Goal: Task Accomplishment & Management: Manage account settings

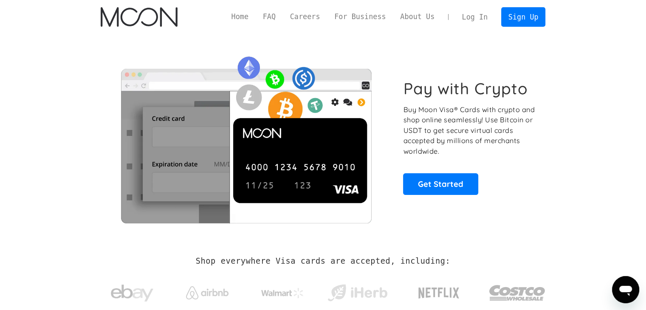
click at [481, 16] on link "Log In" at bounding box center [475, 17] width 40 height 19
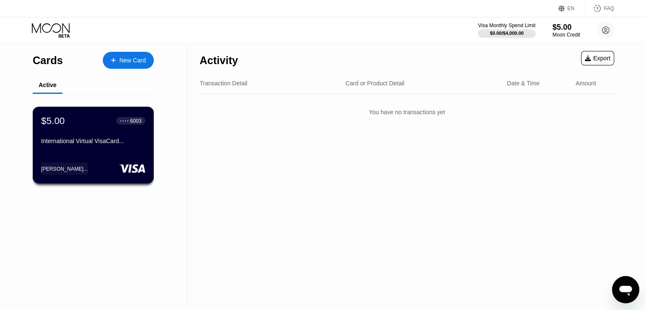
click at [88, 138] on div "$5.00 ● ● ● ● 6003 International Virtual VisaCard..." at bounding box center [93, 131] width 104 height 33
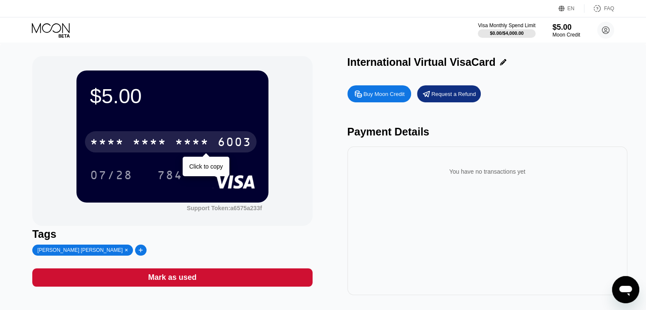
click at [192, 140] on div "* * * *" at bounding box center [192, 143] width 34 height 14
click at [199, 145] on div "2442" at bounding box center [192, 143] width 34 height 14
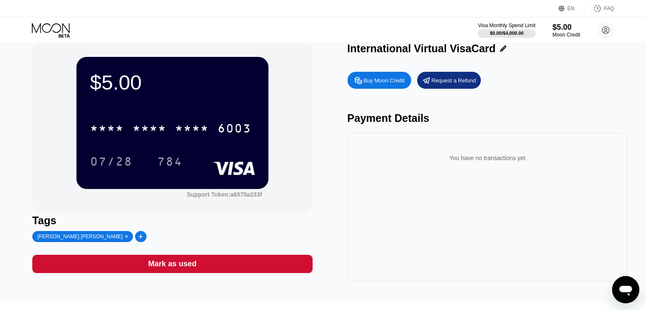
scroll to position [44, 0]
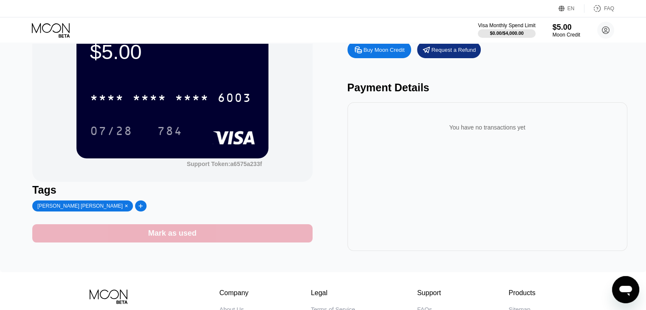
click at [229, 233] on div "Mark as used" at bounding box center [172, 233] width 280 height 18
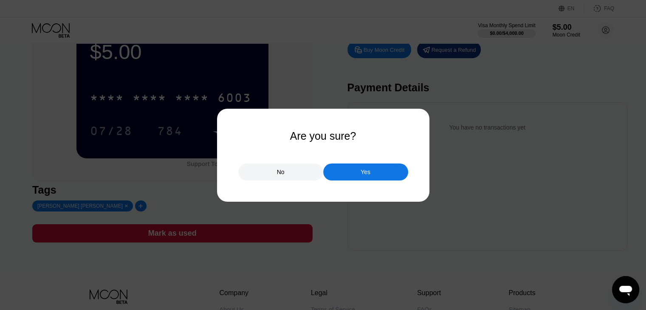
click at [363, 169] on div "Yes" at bounding box center [366, 172] width 10 height 8
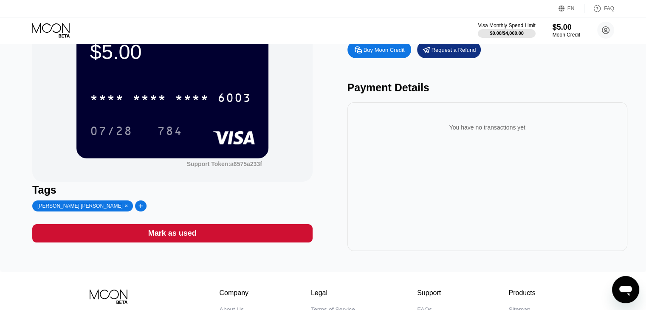
scroll to position [27, 0]
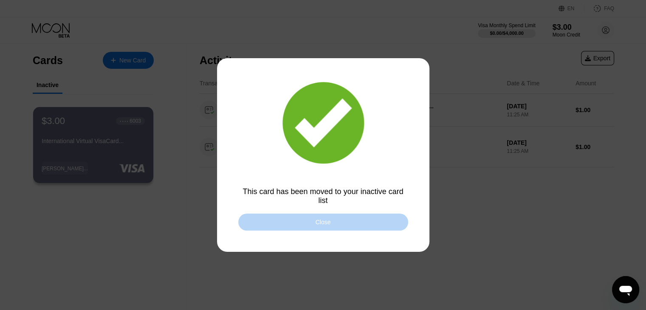
click at [361, 218] on div "Close" at bounding box center [323, 222] width 170 height 17
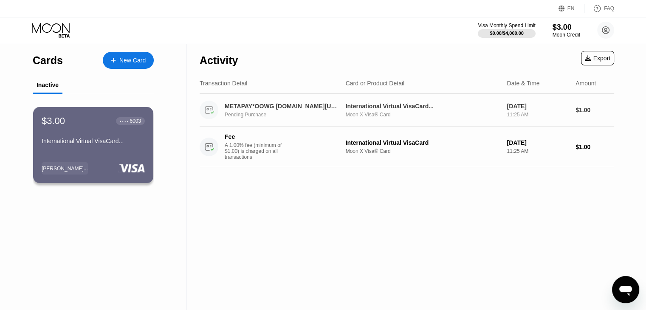
click at [391, 114] on div "Moon X Visa® Card" at bounding box center [423, 115] width 155 height 6
click at [251, 105] on div "METAPAY*OOWG [DOMAIN_NAME][URL] IE" at bounding box center [283, 106] width 116 height 7
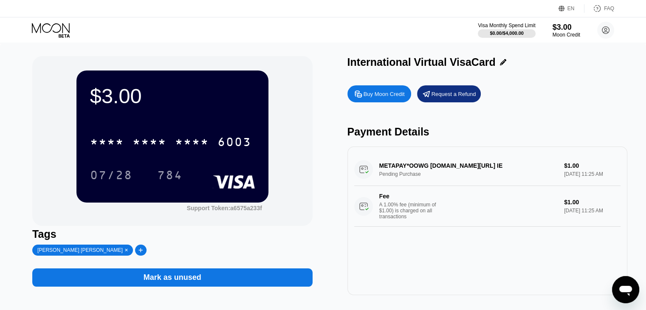
click at [588, 177] on div "METAPAY*OOWG [DOMAIN_NAME][URL] IE Pending Purchase $1.00 [DATE] 11:25 AM Fee A…" at bounding box center [487, 189] width 266 height 73
click at [408, 165] on div "METAPAY*OOWG [DOMAIN_NAME][URL] IE Pending Purchase $1.00 [DATE] 11:25 AM Fee A…" at bounding box center [487, 189] width 266 height 73
drag, startPoint x: 408, startPoint y: 165, endPoint x: 398, endPoint y: 165, distance: 10.2
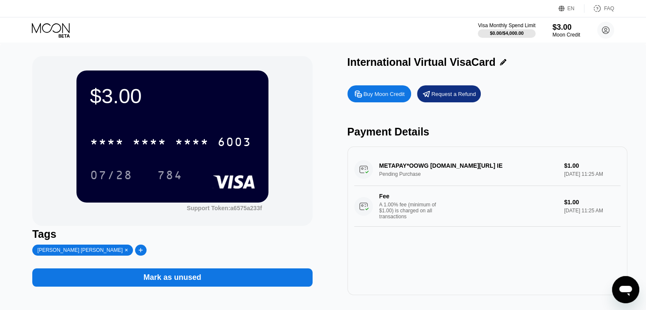
click at [407, 165] on div "METAPAY*OOWG [DOMAIN_NAME][URL] IE Pending Purchase $1.00 [DATE] 11:25 AM Fee A…" at bounding box center [487, 189] width 266 height 73
click at [423, 170] on div "METAPAY*OOWG [DOMAIN_NAME][URL] IE Pending Purchase $1.00 [DATE] 11:25 AM Fee A…" at bounding box center [487, 189] width 266 height 73
click at [423, 169] on div "METAPAY*OOWG [DOMAIN_NAME][URL] IE Pending Purchase $1.00 [DATE] 11:25 AM Fee A…" at bounding box center [487, 189] width 266 height 73
click at [404, 174] on div "METAPAY*OOWG [DOMAIN_NAME][URL] IE Pending Purchase $1.00 [DATE] 11:25 AM Fee A…" at bounding box center [487, 189] width 266 height 73
drag, startPoint x: 404, startPoint y: 174, endPoint x: 617, endPoint y: 187, distance: 212.8
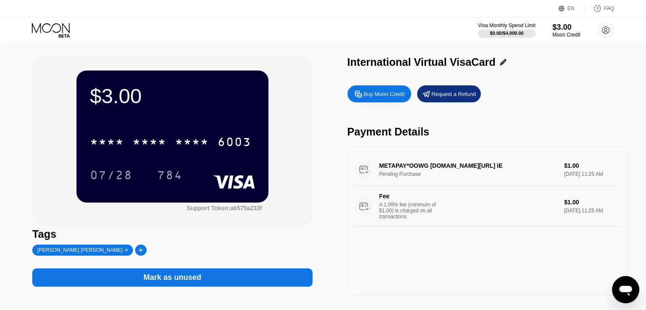
click at [431, 177] on div "METAPAY*OOWG [DOMAIN_NAME][URL] IE Pending Purchase $1.00 [DATE] 11:25 AM Fee A…" at bounding box center [487, 189] width 266 height 73
click at [544, 178] on div "METAPAY*OOWG [DOMAIN_NAME][URL] IE Pending Purchase $1.00 [DATE] 11:25 AM Fee A…" at bounding box center [487, 189] width 266 height 73
drag, startPoint x: 544, startPoint y: 178, endPoint x: 534, endPoint y: 174, distance: 10.7
click at [539, 185] on div "METAPAY*OOWG [DOMAIN_NAME][URL] IE Pending Purchase $1.00 [DATE] 11:25 AM Fee A…" at bounding box center [487, 189] width 266 height 73
click at [533, 175] on div "METAPAY*OOWG [DOMAIN_NAME][URL] IE Pending Purchase $1.00 [DATE] 11:25 AM Fee A…" at bounding box center [487, 189] width 266 height 73
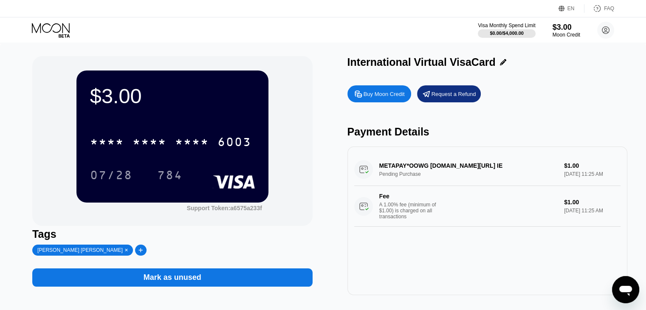
click at [390, 164] on div "METAPAY*OOWG [DOMAIN_NAME][URL] IE Pending Purchase $1.00 [DATE] 11:25 AM Fee A…" at bounding box center [487, 189] width 266 height 73
click at [391, 164] on div "METAPAY*OOWG [DOMAIN_NAME][URL] IE Pending Purchase $1.00 [DATE] 11:25 AM Fee A…" at bounding box center [487, 189] width 266 height 73
click at [392, 164] on div "METAPAY*OOWG [DOMAIN_NAME][URL] IE Pending Purchase $1.00 [DATE] 11:25 AM Fee A…" at bounding box center [487, 189] width 266 height 73
click at [393, 164] on div "METAPAY*OOWG [DOMAIN_NAME][URL] IE Pending Purchase $1.00 [DATE] 11:25 AM Fee A…" at bounding box center [487, 189] width 266 height 73
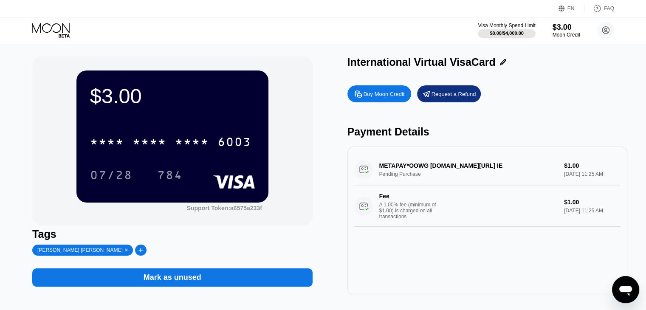
drag, startPoint x: 381, startPoint y: 165, endPoint x: 418, endPoint y: 178, distance: 39.6
click at [418, 178] on div "METAPAY*OOWG [DOMAIN_NAME][URL] IE Pending Purchase $1.00 [DATE] 11:25 AM Fee A…" at bounding box center [487, 189] width 266 height 73
click at [416, 179] on div "METAPAY*OOWG [DOMAIN_NAME][URL] IE Pending Purchase $1.00 [DATE] 11:25 AM Fee A…" at bounding box center [487, 189] width 266 height 73
drag, startPoint x: 416, startPoint y: 180, endPoint x: 415, endPoint y: 188, distance: 8.5
click at [415, 185] on div "METAPAY*OOWG [DOMAIN_NAME][URL] IE Pending Purchase $1.00 [DATE] 11:25 AM Fee A…" at bounding box center [487, 189] width 266 height 73
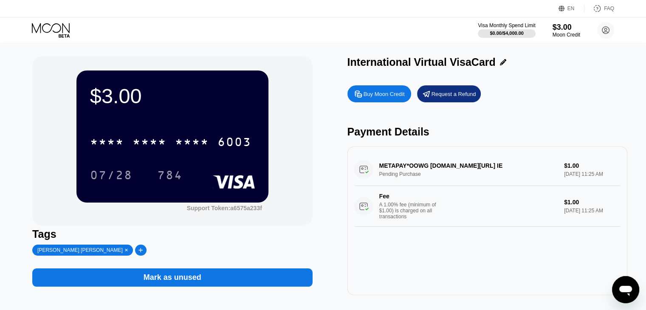
click at [417, 211] on div "A 1.00% fee (minimum of $1.00) is charged on all transactions" at bounding box center [411, 211] width 64 height 18
click at [414, 209] on div "A 1.00% fee (minimum of $1.00) is charged on all transactions" at bounding box center [411, 211] width 64 height 18
click at [404, 173] on div "METAPAY*OOWG [DOMAIN_NAME][URL] IE Pending Purchase $1.00 [DATE] 11:25 AM Fee A…" at bounding box center [487, 189] width 266 height 73
click at [404, 174] on div "METAPAY*OOWG [DOMAIN_NAME][URL] IE Pending Purchase $1.00 [DATE] 11:25 AM Fee A…" at bounding box center [487, 189] width 266 height 73
